Goal: Find specific page/section: Find specific page/section

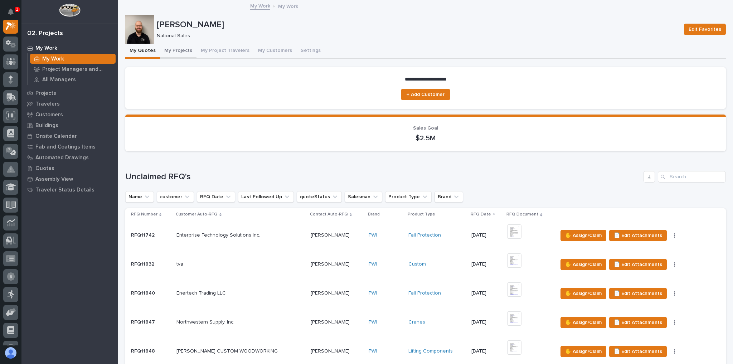
click at [187, 48] on button "My Projects" at bounding box center [178, 51] width 36 height 15
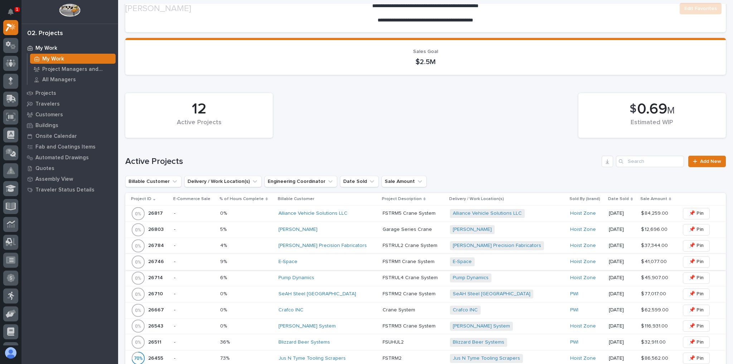
scroll to position [86, 0]
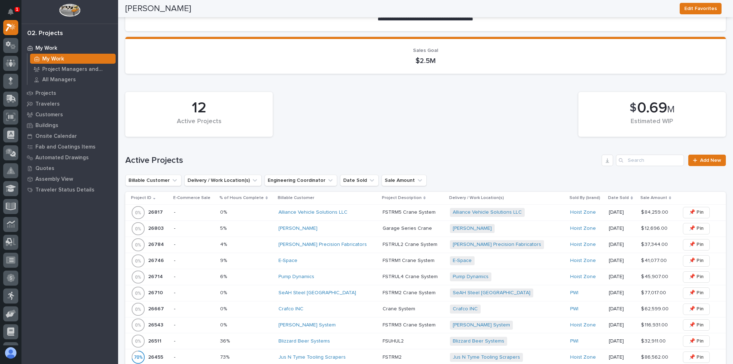
click at [273, 212] on p at bounding box center [246, 212] width 53 height 6
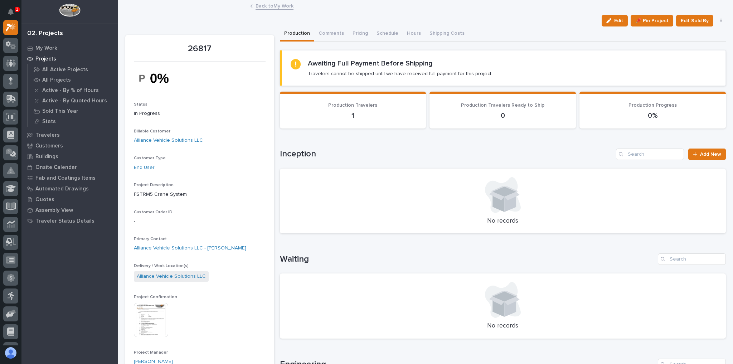
click at [276, 6] on link "Back to My Work" at bounding box center [274, 5] width 38 height 8
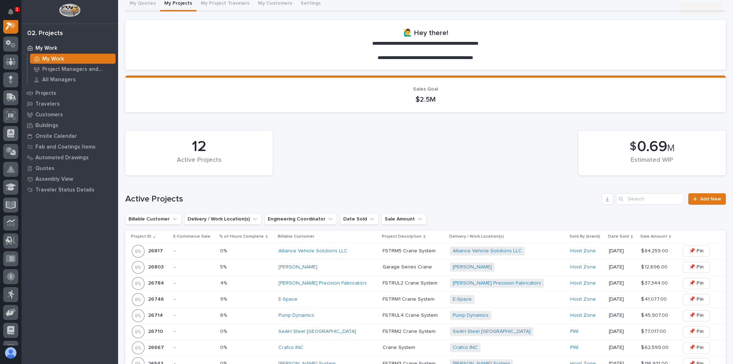
scroll to position [172, 0]
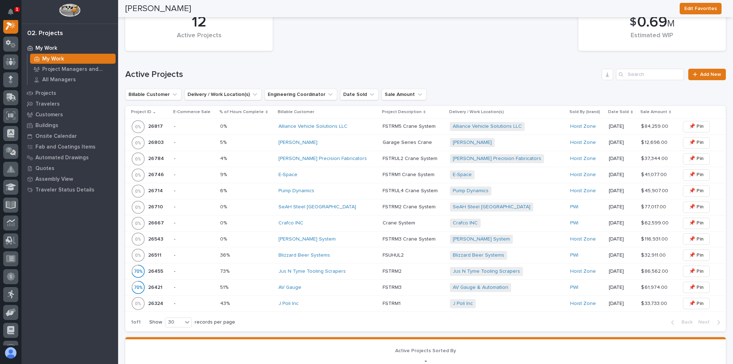
click at [339, 205] on div "SeAH Steel [GEOGRAPHIC_DATA]" at bounding box center [327, 207] width 98 height 6
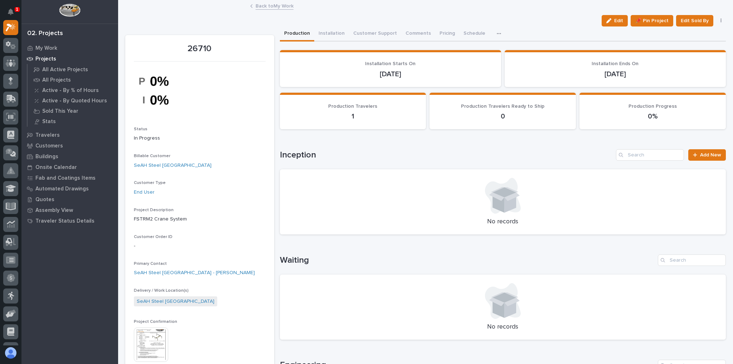
click at [270, 6] on link "Back to My Work" at bounding box center [274, 5] width 38 height 8
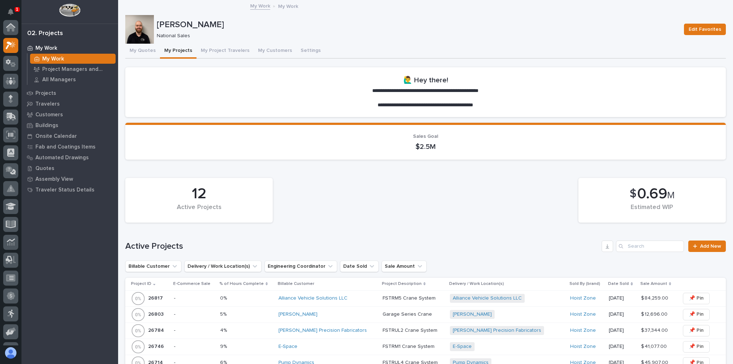
scroll to position [19, 0]
click at [6, 99] on icon at bounding box center [11, 97] width 10 height 8
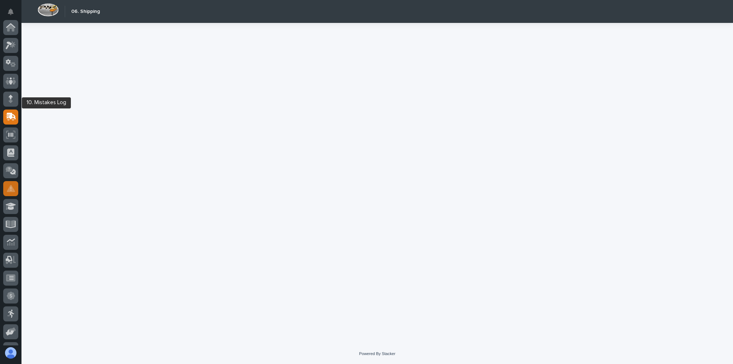
scroll to position [86, 0]
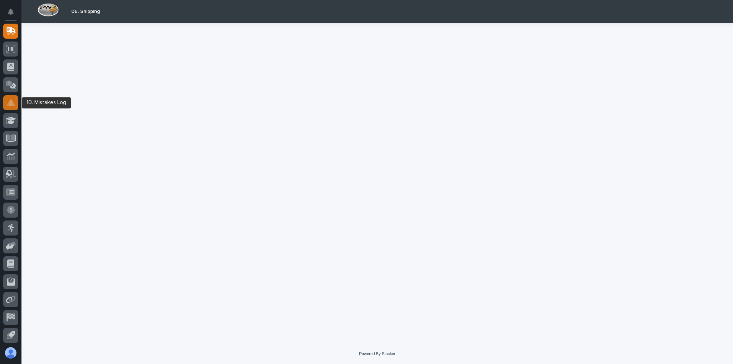
click at [6, 99] on div at bounding box center [10, 102] width 15 height 15
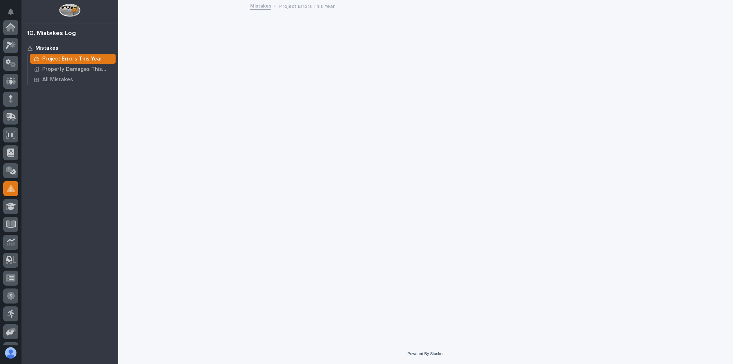
scroll to position [86, 0]
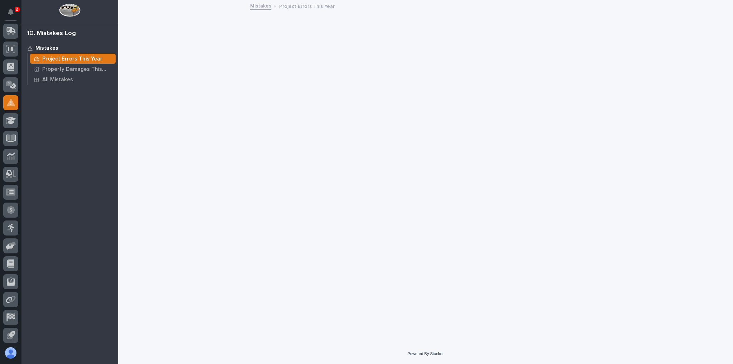
drag, startPoint x: 172, startPoint y: 79, endPoint x: 180, endPoint y: 79, distance: 8.2
click at [180, 79] on div "Loading... Saving… Loading... Saving…" at bounding box center [425, 163] width 607 height 325
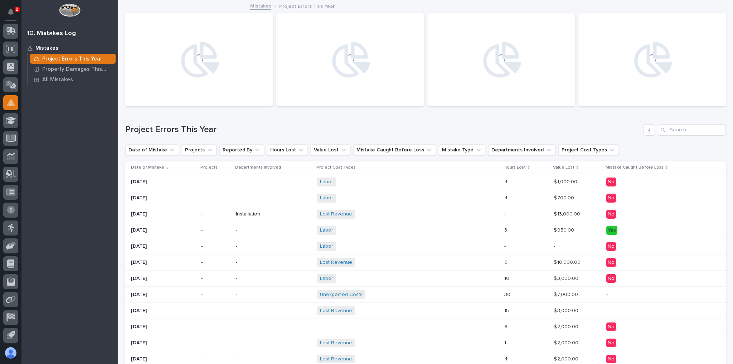
scroll to position [29, 0]
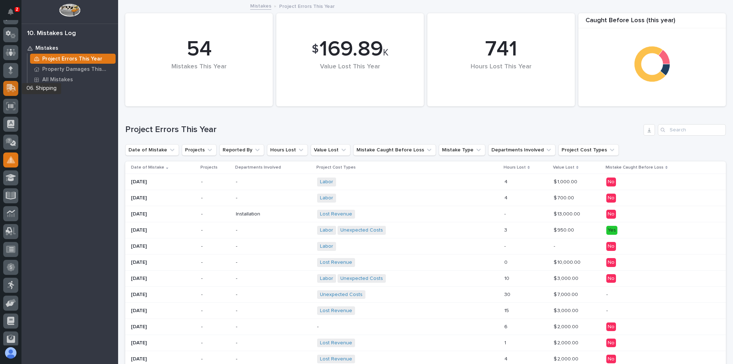
click at [10, 88] on icon at bounding box center [11, 87] width 9 height 7
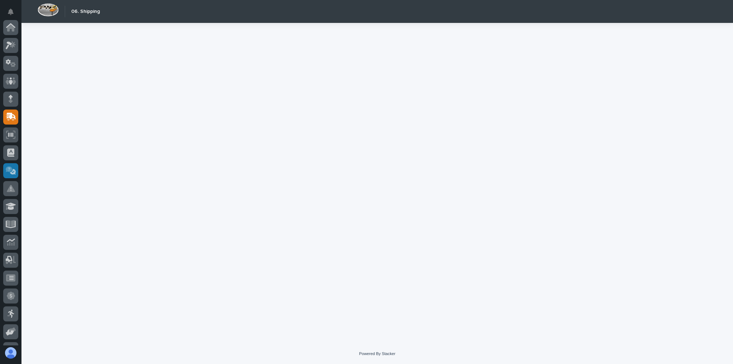
scroll to position [86, 0]
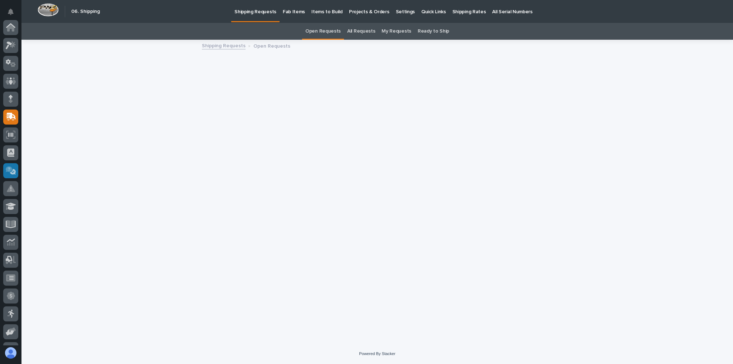
scroll to position [86, 0]
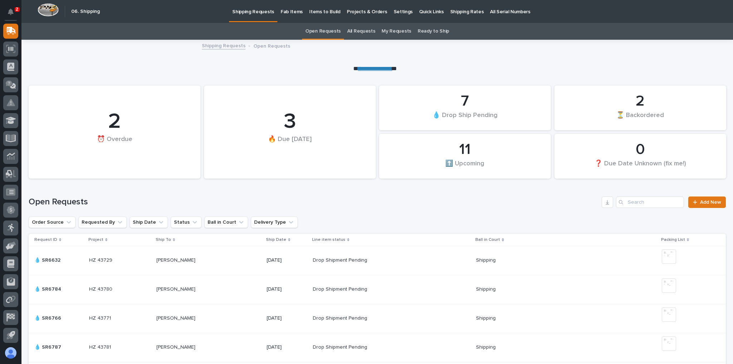
click at [454, 11] on p "Shipping Rates" at bounding box center [467, 7] width 34 height 15
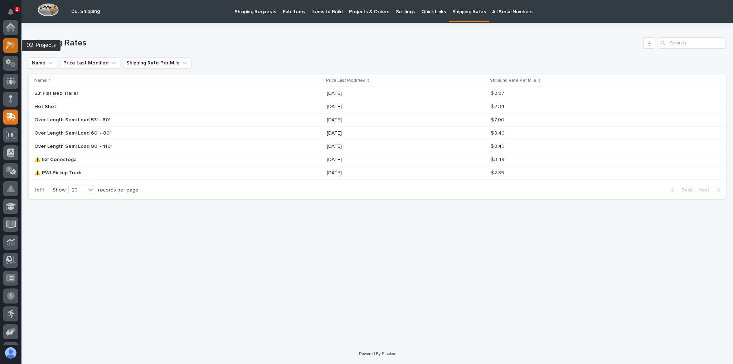
click at [10, 42] on icon at bounding box center [11, 45] width 10 height 8
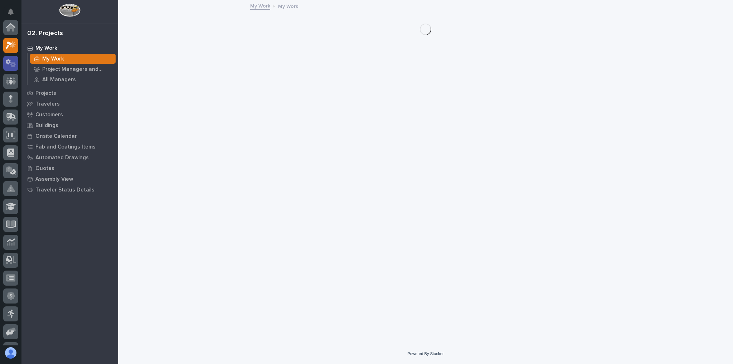
scroll to position [18, 0]
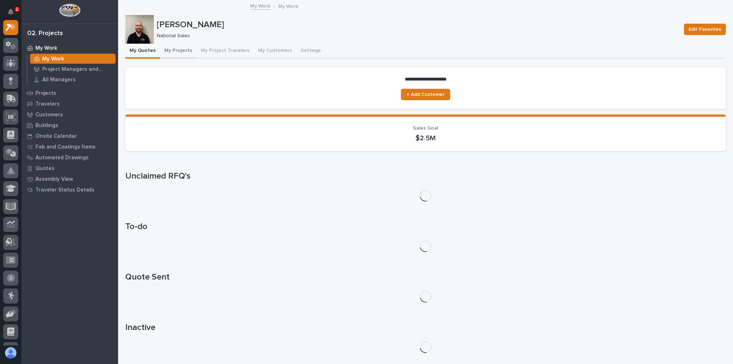
click at [185, 50] on button "My Projects" at bounding box center [178, 51] width 36 height 15
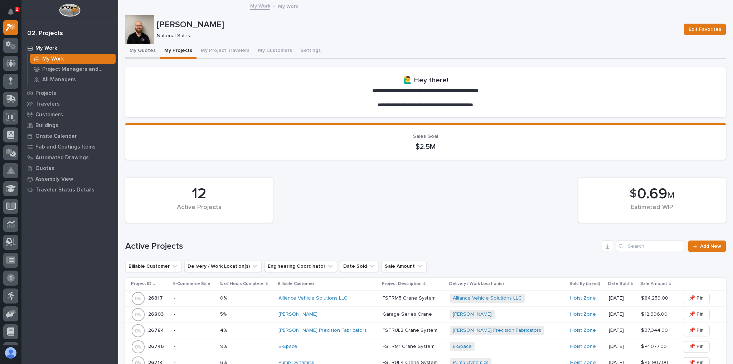
click at [141, 53] on button "My Quotes" at bounding box center [142, 51] width 35 height 15
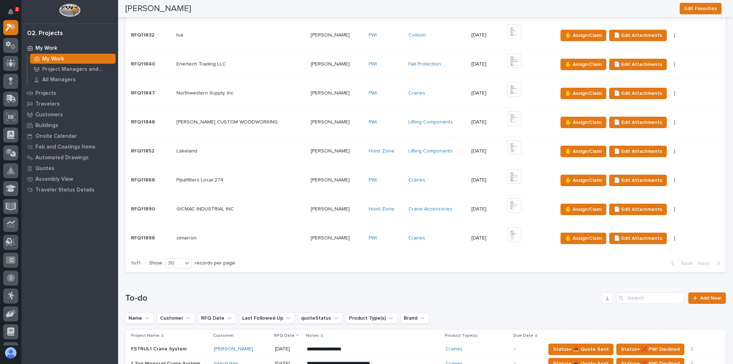
scroll to position [372, 0]
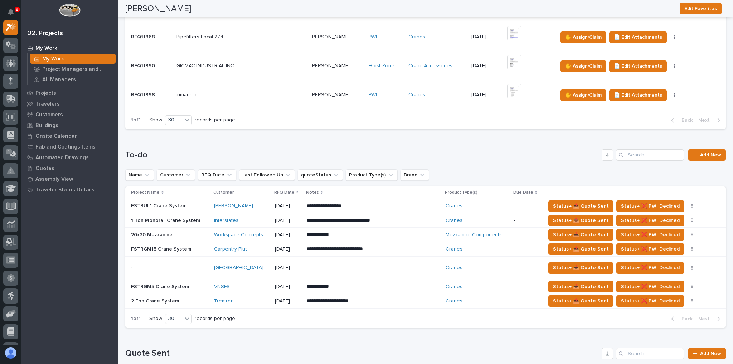
click at [263, 265] on div "[GEOGRAPHIC_DATA]" at bounding box center [241, 268] width 55 height 6
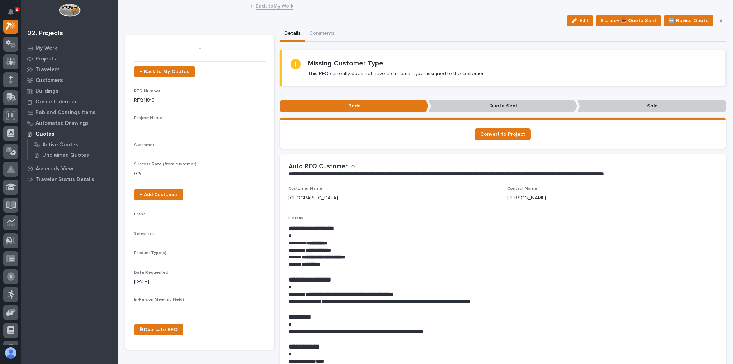
scroll to position [18, 0]
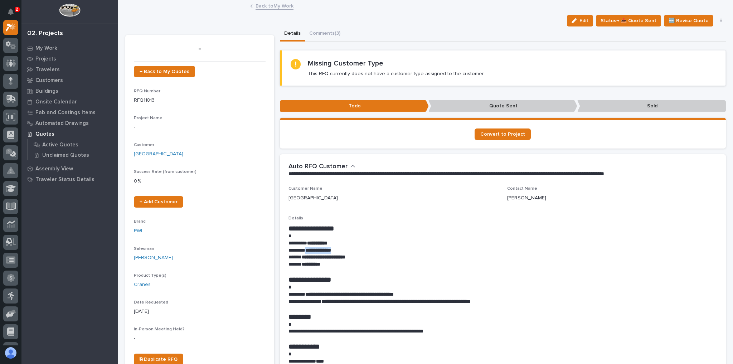
drag, startPoint x: 342, startPoint y: 248, endPoint x: 308, endPoint y: 251, distance: 34.1
click at [308, 251] on p "**********" at bounding box center [500, 250] width 425 height 7
copy strong "**********"
click at [674, 241] on p "**********" at bounding box center [500, 243] width 425 height 7
